Goal: Task Accomplishment & Management: Manage account settings

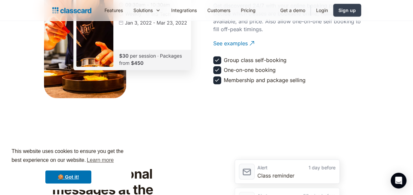
scroll to position [802, 0]
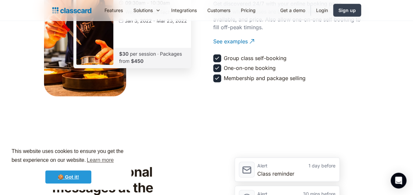
click at [72, 178] on link "🍪 Got it!" at bounding box center [68, 177] width 46 height 13
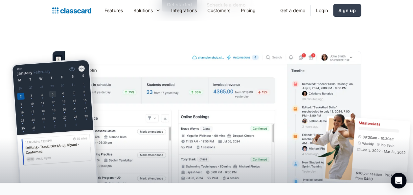
scroll to position [0, 0]
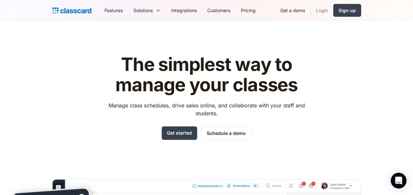
click at [325, 10] on link "Login" at bounding box center [322, 10] width 22 height 15
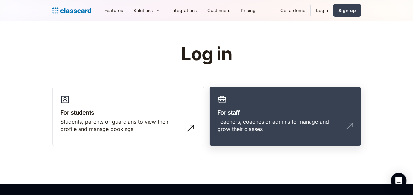
click at [237, 117] on link "For staff Teachers, coaches or admins to manage and grow their classes" at bounding box center [285, 117] width 152 height 60
